Goal: Browse casually: Explore the website without a specific task or goal

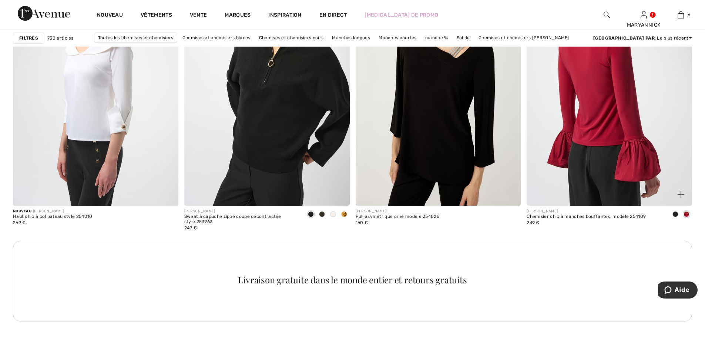
scroll to position [3255, 0]
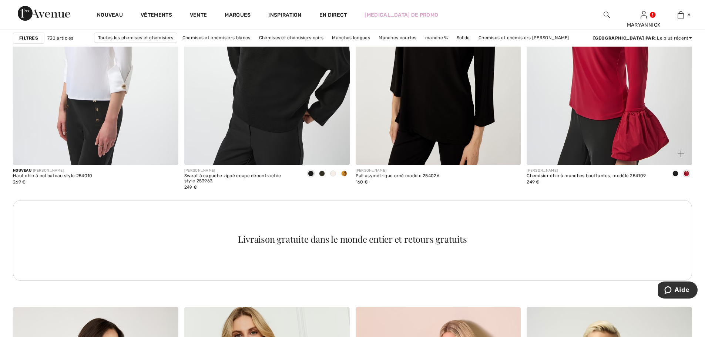
click at [675, 174] on span at bounding box center [675, 174] width 6 height 6
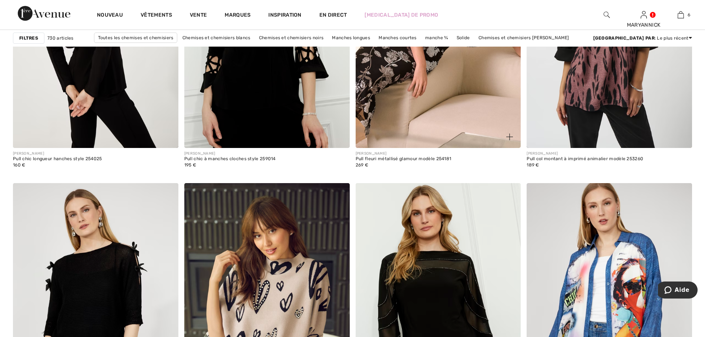
scroll to position [3588, 0]
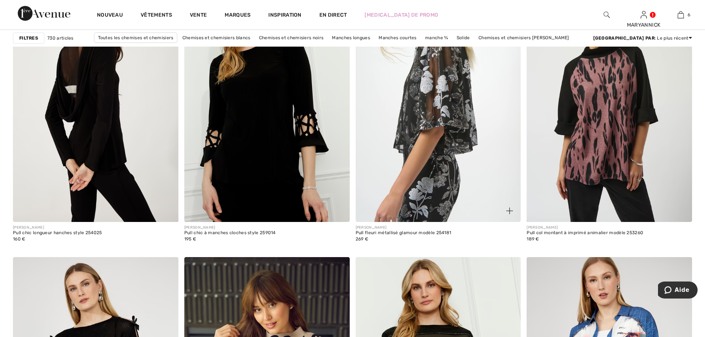
click at [439, 146] on img at bounding box center [437, 98] width 165 height 248
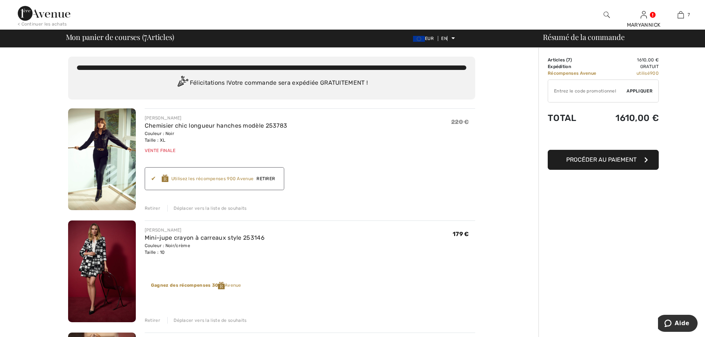
click at [108, 140] on img at bounding box center [102, 159] width 68 height 102
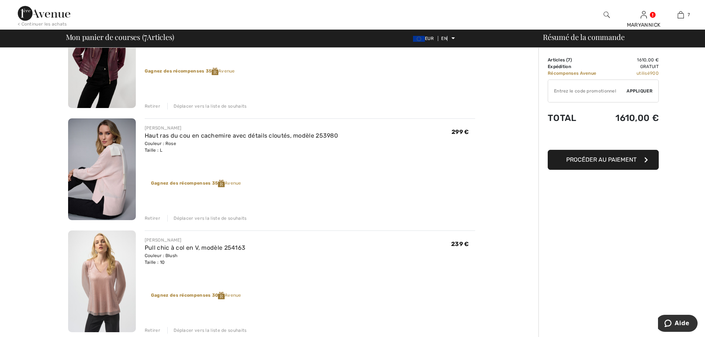
scroll to position [555, 0]
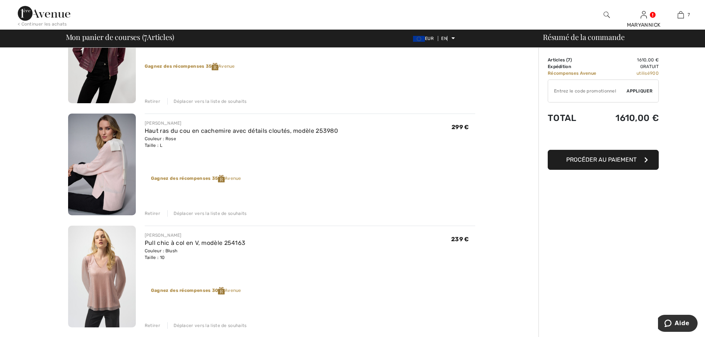
click at [111, 165] on img at bounding box center [102, 165] width 68 height 102
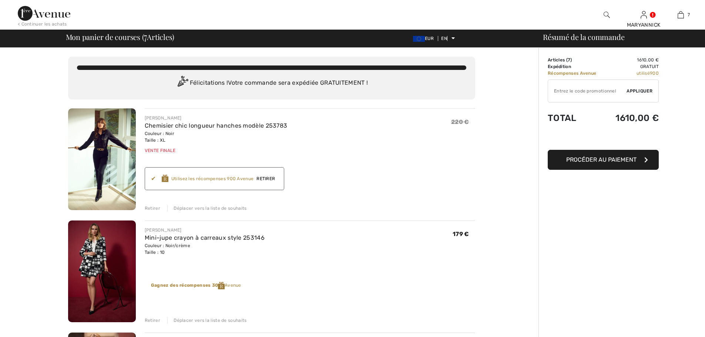
checkbox input "true"
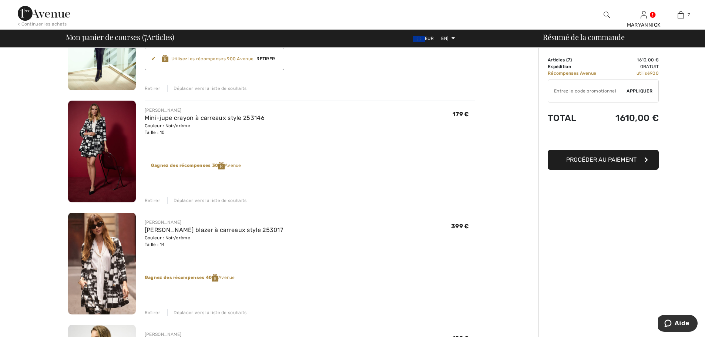
scroll to position [148, 0]
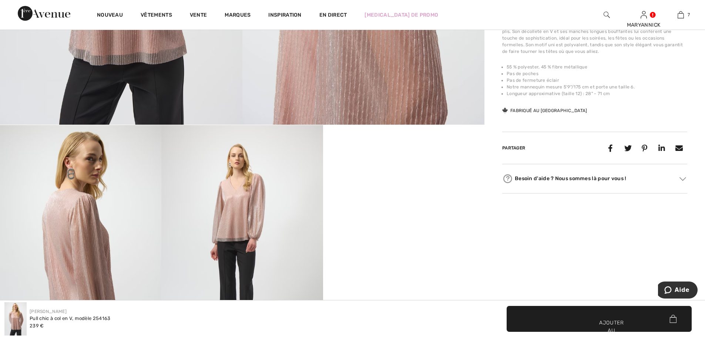
scroll to position [282, 0]
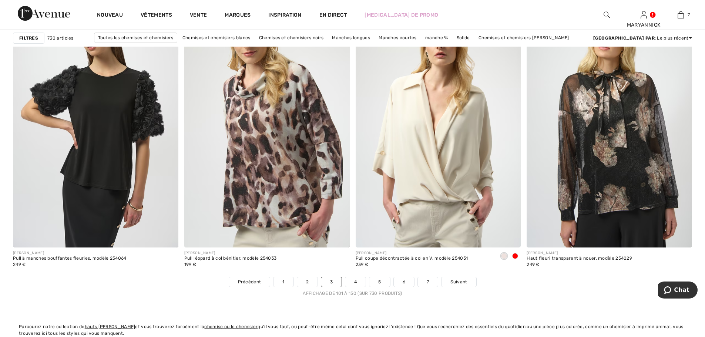
scroll to position [4142, 0]
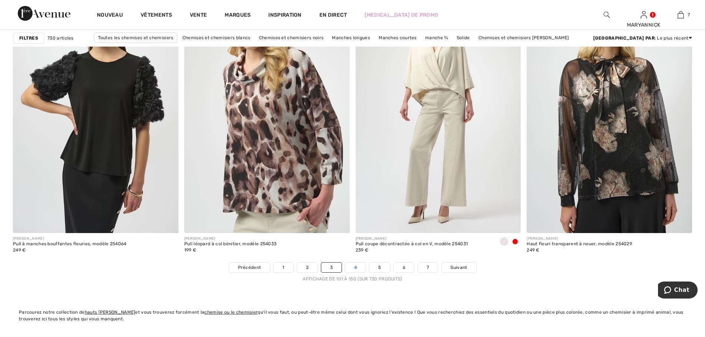
click at [358, 270] on link "4" at bounding box center [355, 268] width 20 height 10
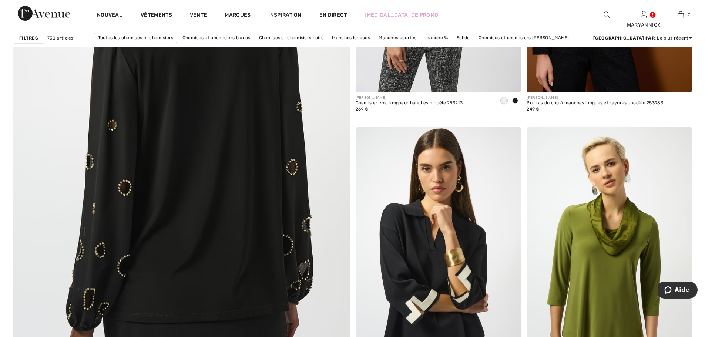
scroll to position [2478, 0]
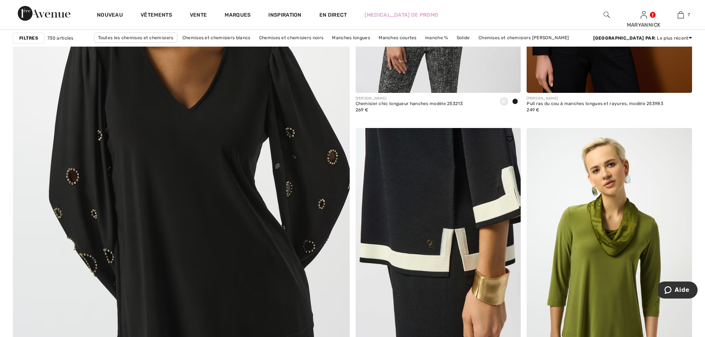
click at [431, 239] on img at bounding box center [437, 252] width 165 height 248
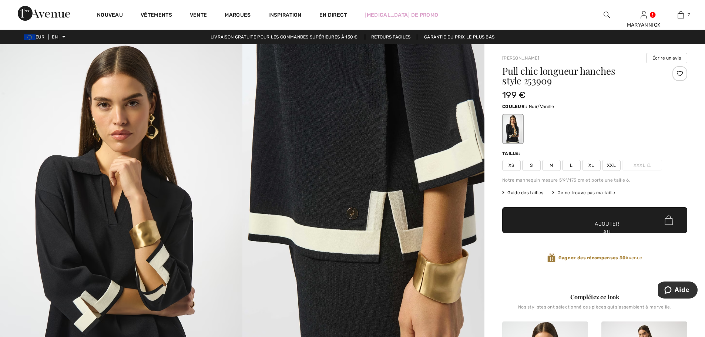
click at [343, 176] on img at bounding box center [363, 225] width 242 height 363
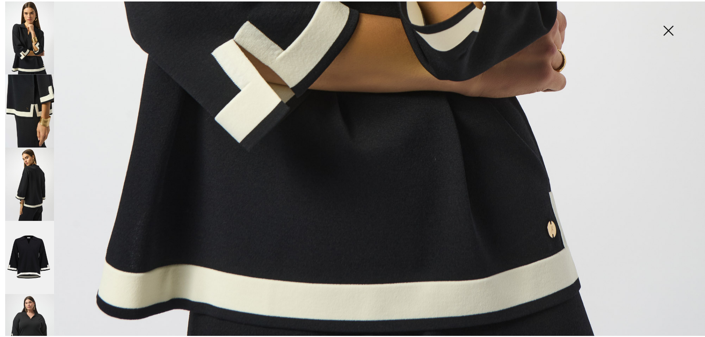
scroll to position [719, 0]
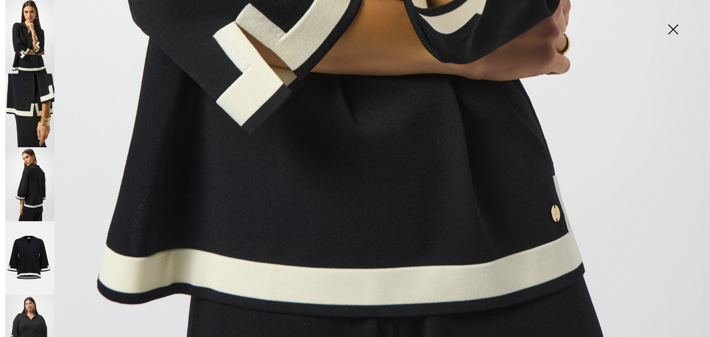
click at [677, 30] on img at bounding box center [673, 30] width 37 height 38
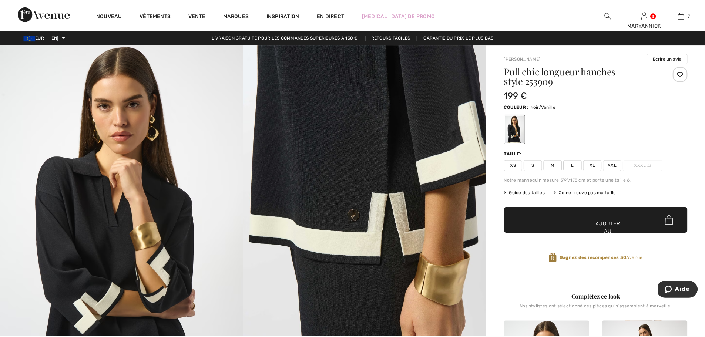
scroll to position [710, 0]
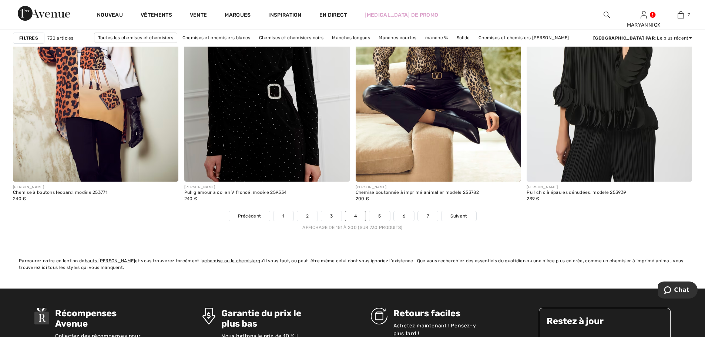
scroll to position [4253, 0]
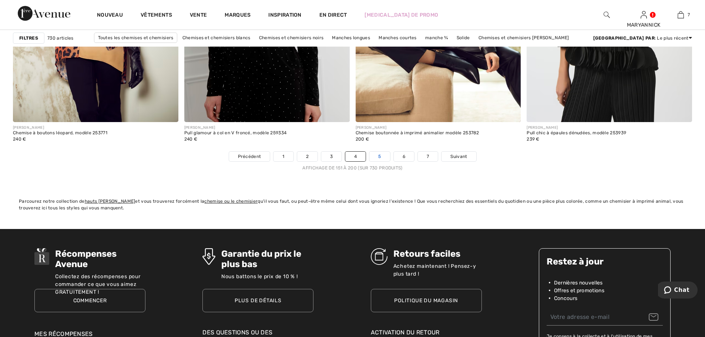
click at [381, 159] on link "5" at bounding box center [379, 157] width 20 height 10
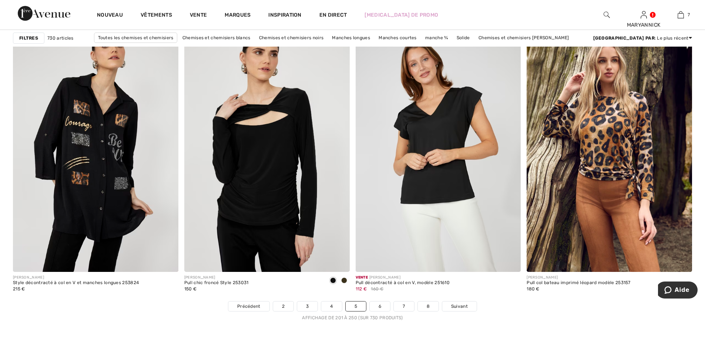
scroll to position [4216, 0]
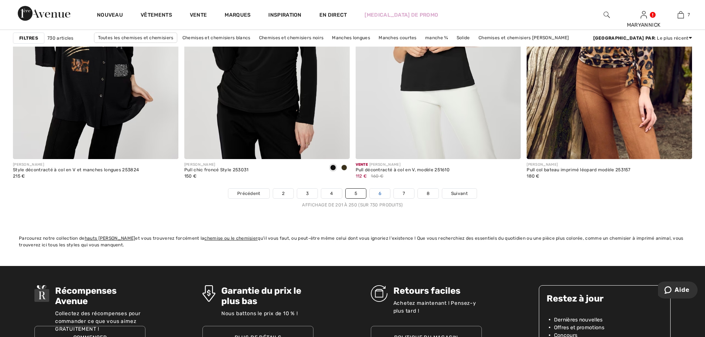
click at [377, 196] on link "6" at bounding box center [379, 194] width 20 height 10
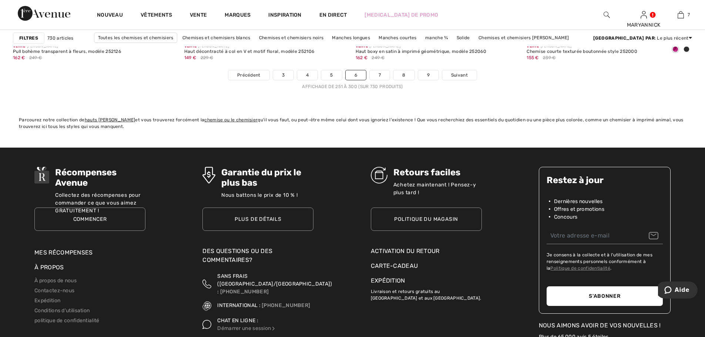
scroll to position [4253, 0]
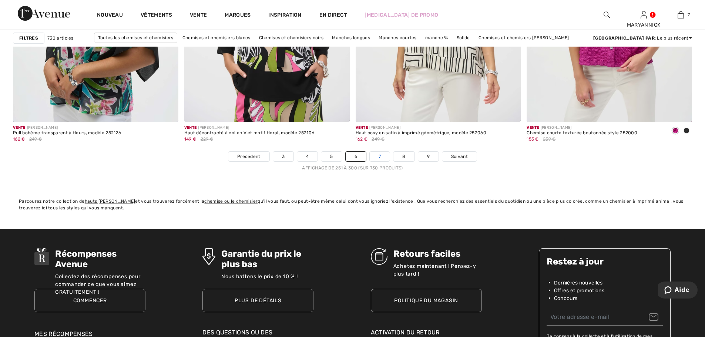
click at [380, 156] on font "7" at bounding box center [379, 156] width 2 height 5
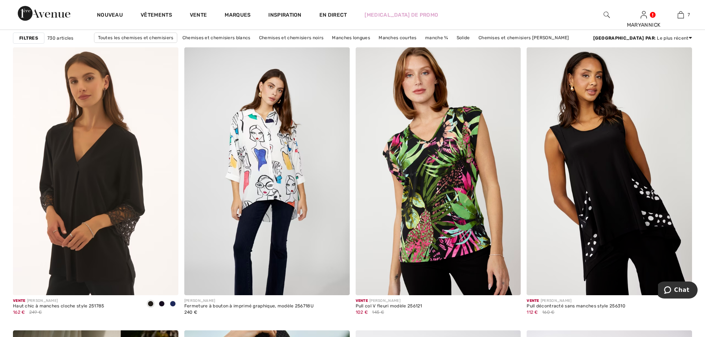
scroll to position [3551, 0]
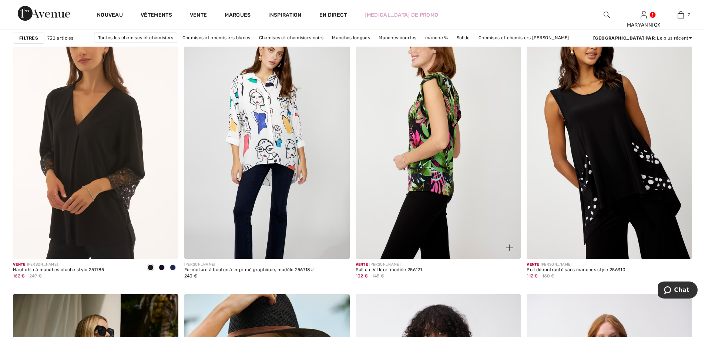
click at [425, 183] on img at bounding box center [437, 135] width 165 height 248
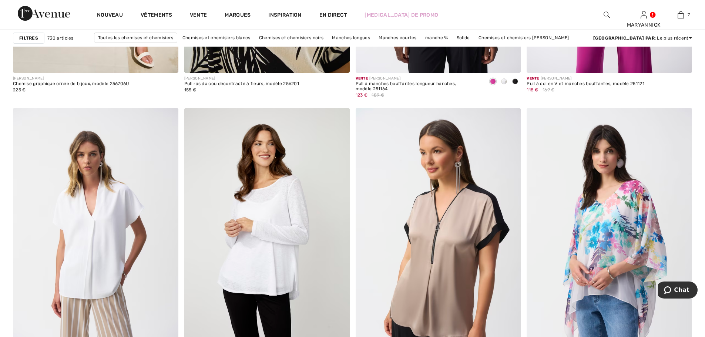
scroll to position [4105, 0]
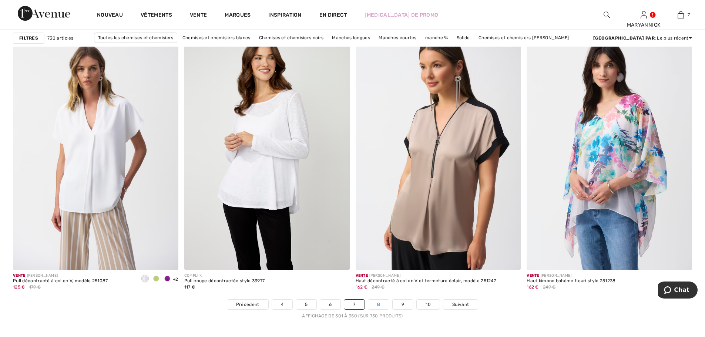
click at [378, 304] on font "8" at bounding box center [378, 304] width 3 height 5
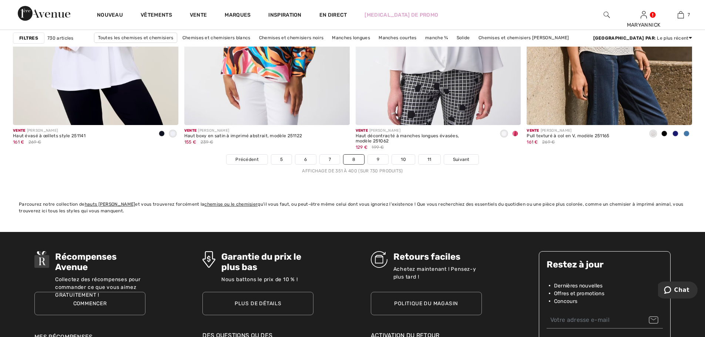
scroll to position [4253, 0]
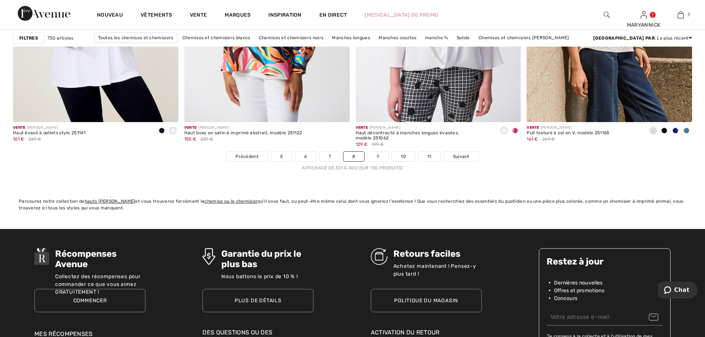
click at [377, 156] on font "9" at bounding box center [378, 156] width 3 height 5
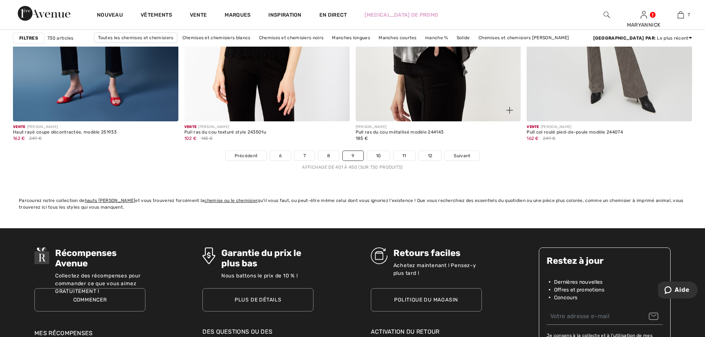
scroll to position [4253, 0]
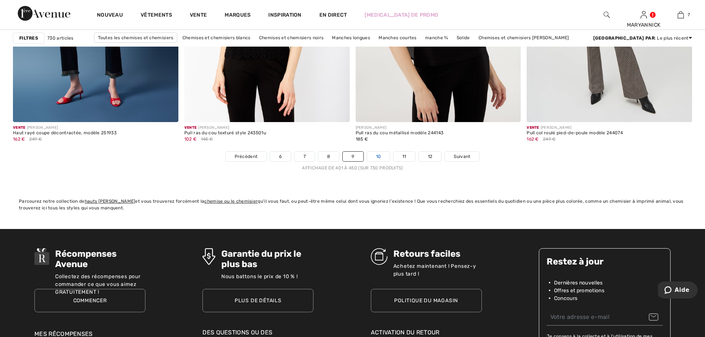
click at [377, 157] on font "10" at bounding box center [378, 156] width 5 height 5
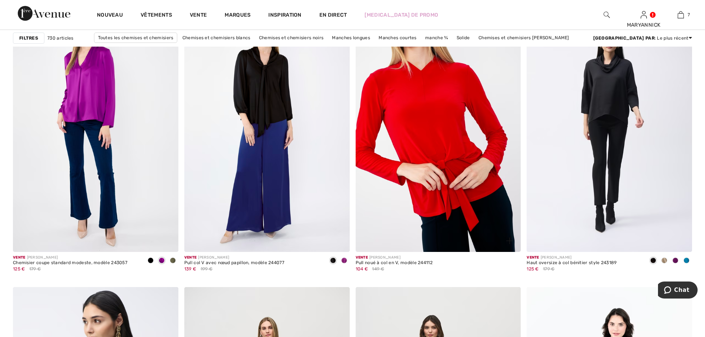
scroll to position [3033, 0]
